Goal: Navigation & Orientation: Find specific page/section

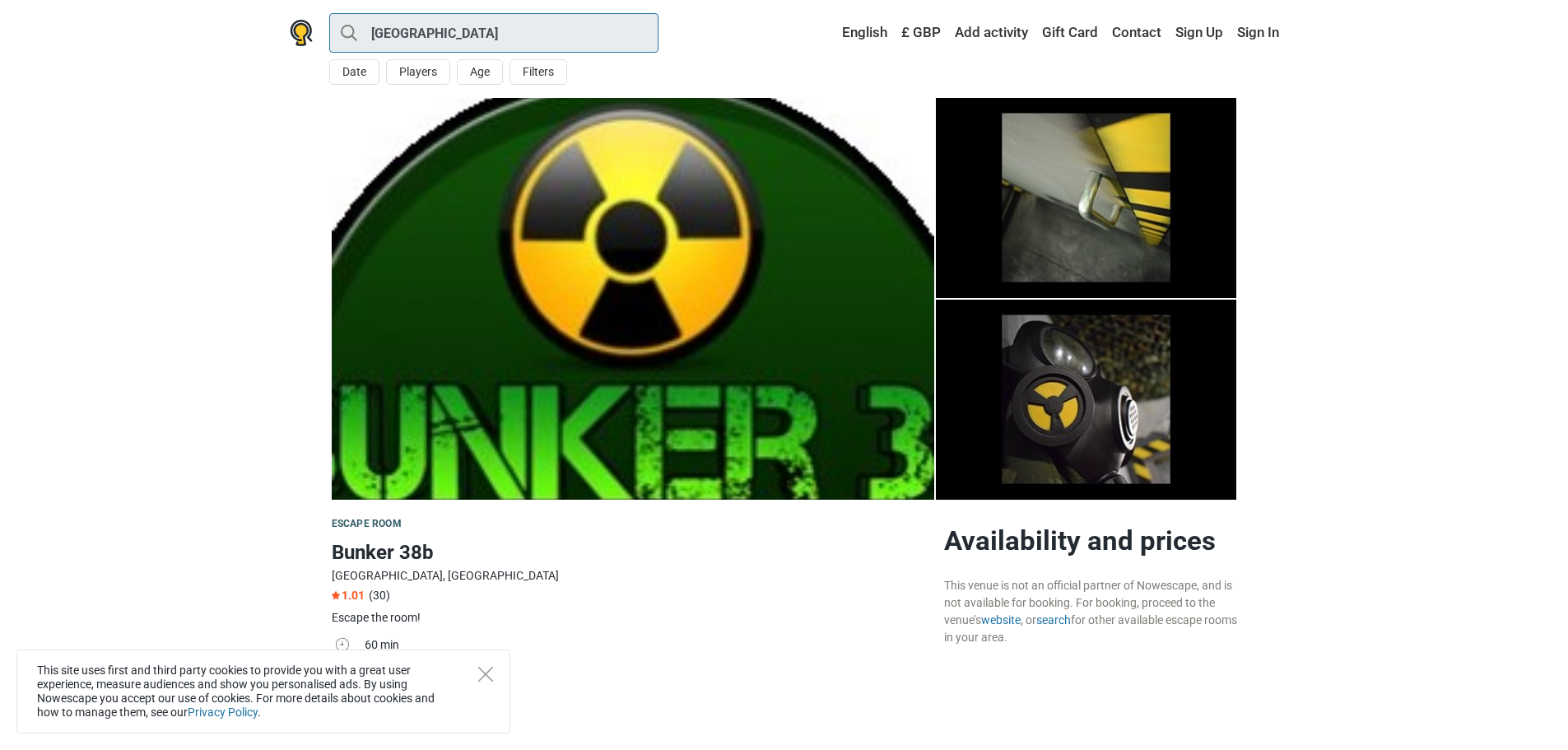
click at [517, 35] on input "[GEOGRAPHIC_DATA]" at bounding box center [493, 33] width 329 height 40
type input "[GEOGRAPHIC_DATA]"
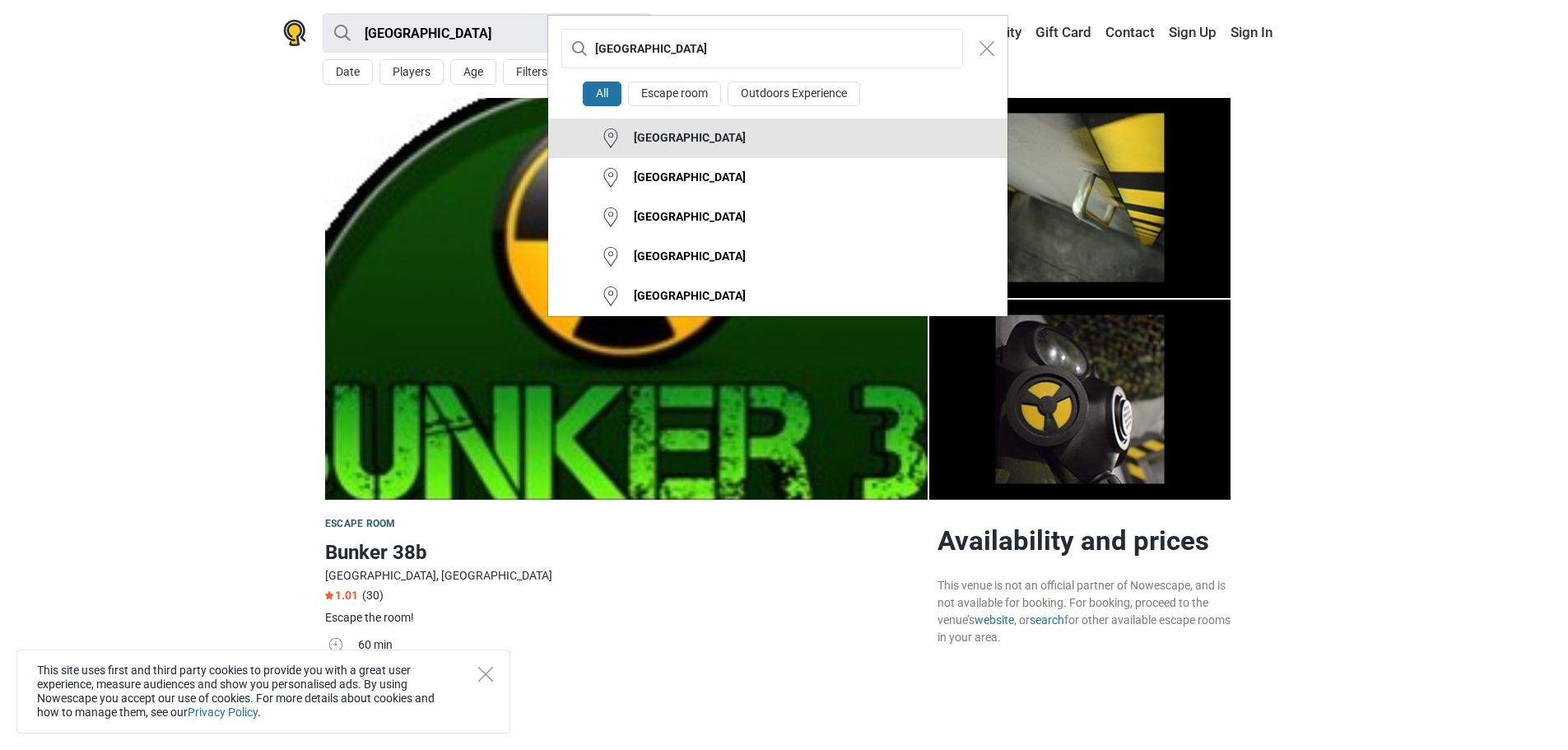
click at [682, 141] on div "[GEOGRAPHIC_DATA]" at bounding box center [683, 138] width 125 height 16
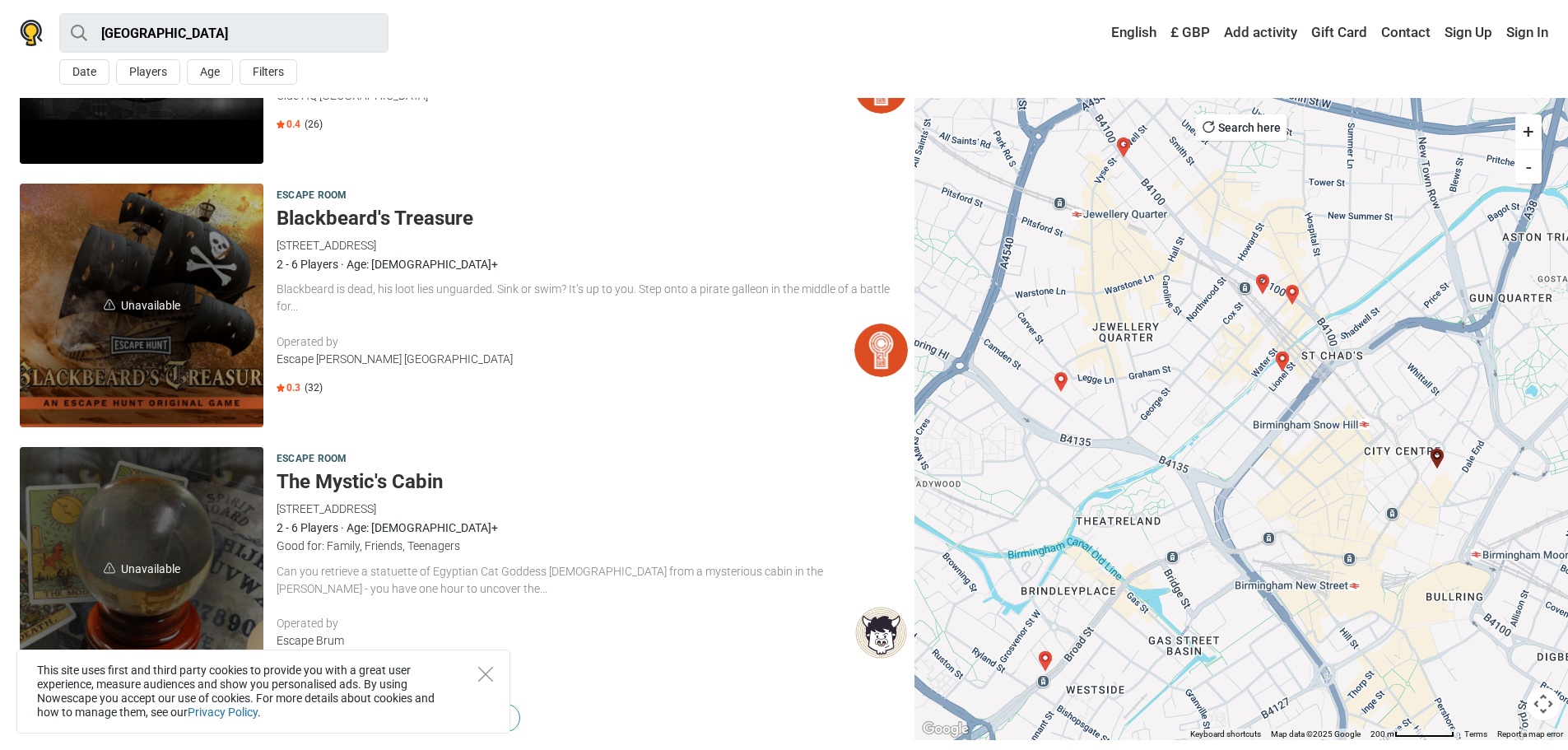
scroll to position [4730, 0]
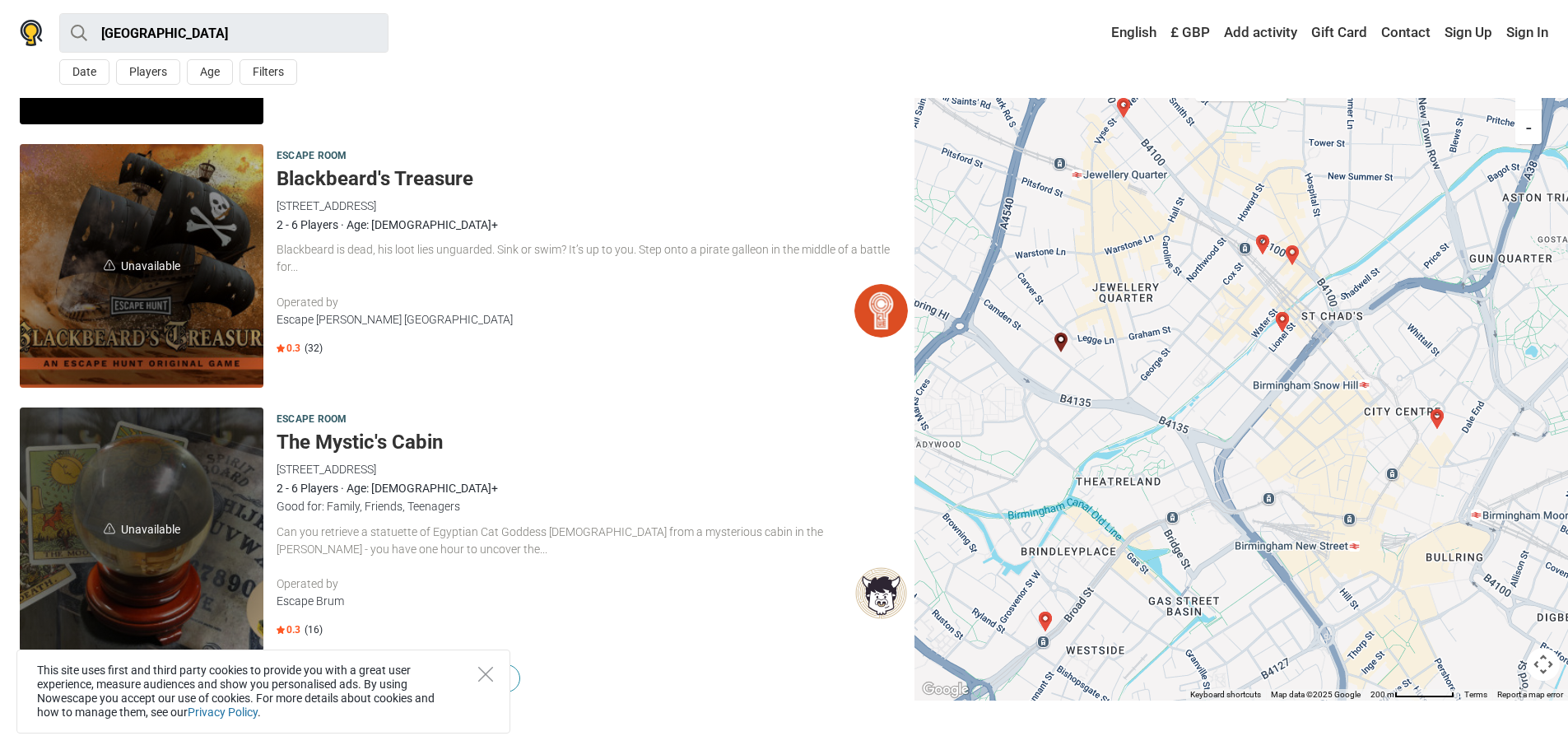
click at [419, 438] on h5 "The Mystic's Cabin" at bounding box center [592, 442] width 631 height 23
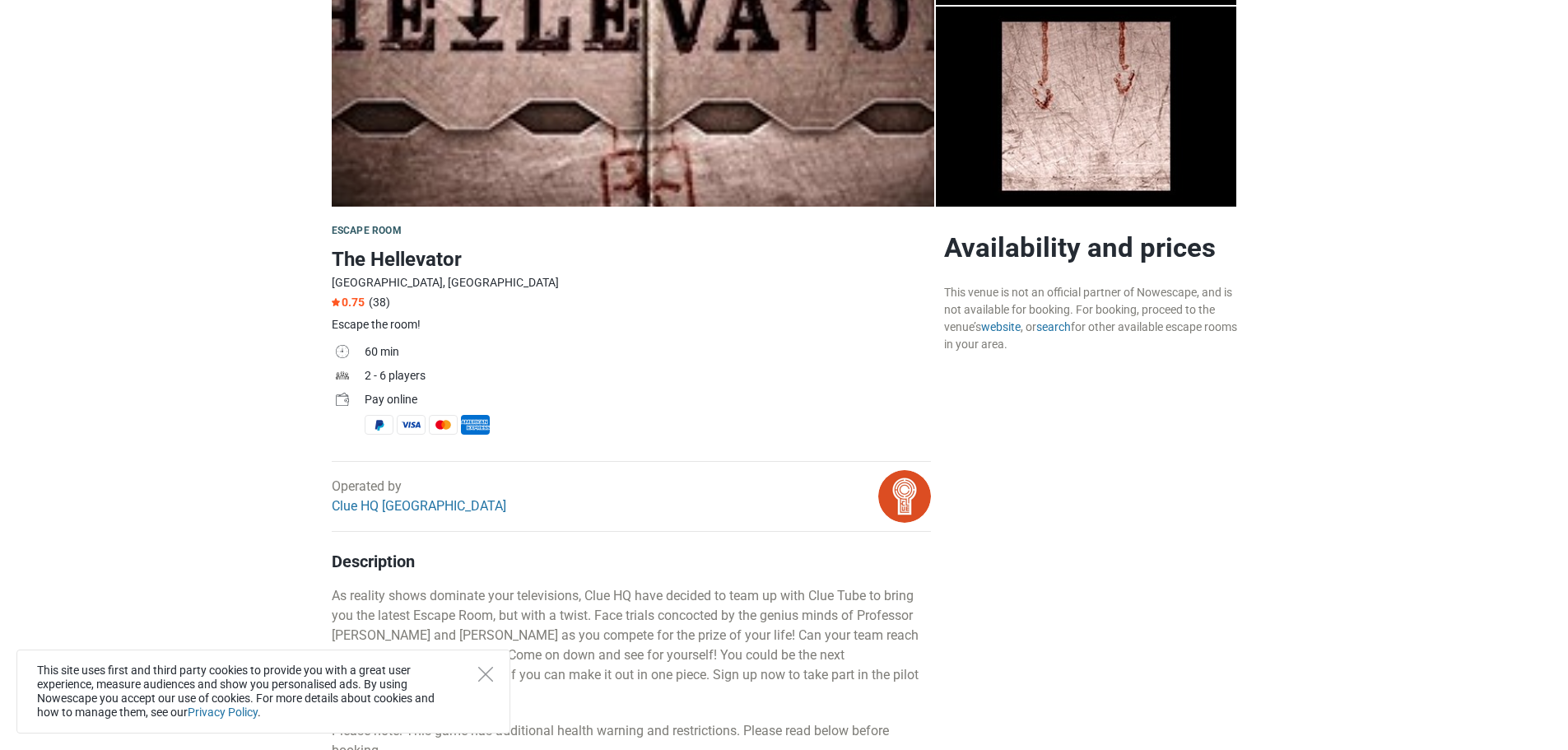
scroll to position [445, 0]
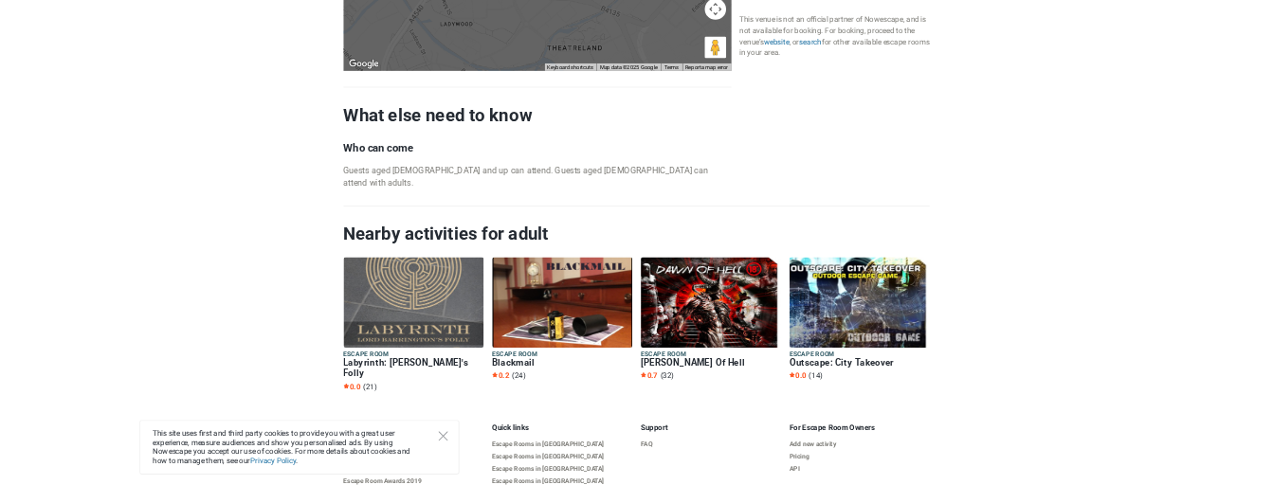
scroll to position [2035, 0]
